Goal: Complete application form: Complete application form

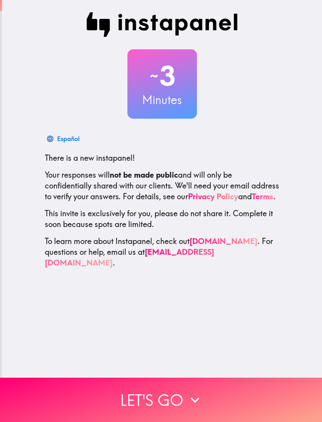
click at [264, 391] on button "Let's go" at bounding box center [161, 400] width 322 height 44
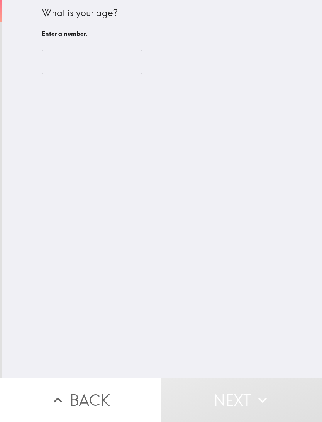
click at [111, 66] on input "number" at bounding box center [92, 62] width 101 height 24
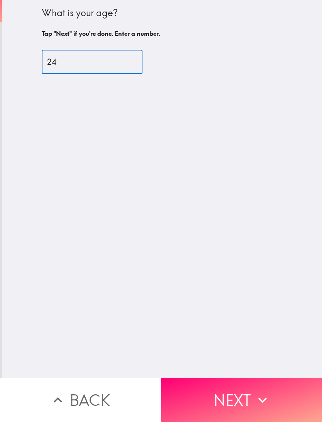
type input "24"
click at [225, 218] on div "What is your age? Tap "Next" if you're done. Enter a number. 24 ​" at bounding box center [162, 189] width 320 height 378
click at [292, 398] on button "Next" at bounding box center [241, 400] width 161 height 44
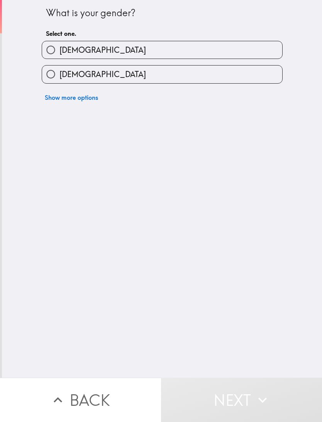
click at [264, 47] on label "[DEMOGRAPHIC_DATA]" at bounding box center [162, 49] width 240 height 17
click at [59, 47] on input "[DEMOGRAPHIC_DATA]" at bounding box center [50, 49] width 17 height 17
radio input "true"
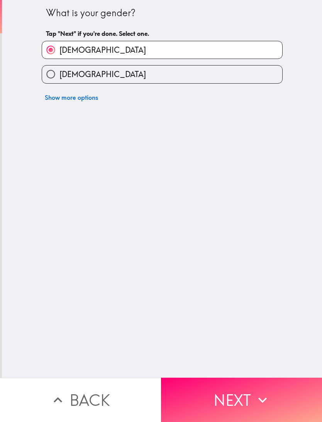
click at [268, 407] on icon "button" at bounding box center [262, 400] width 17 height 17
